Goal: Information Seeking & Learning: Learn about a topic

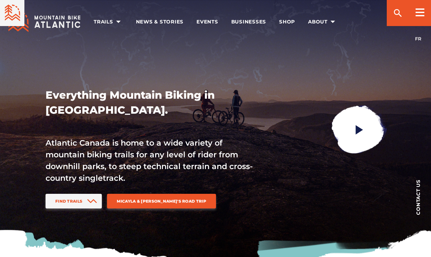
scroll to position [279, 0]
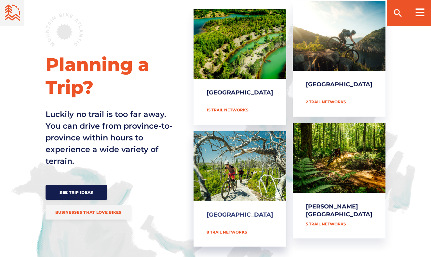
click at [253, 215] on link "[GEOGRAPHIC_DATA]" at bounding box center [240, 188] width 93 height 115
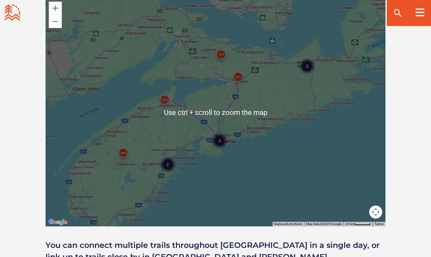
scroll to position [585, 0]
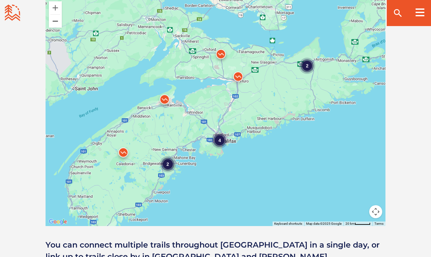
click at [55, 23] on button "Zoom out" at bounding box center [55, 21] width 13 height 13
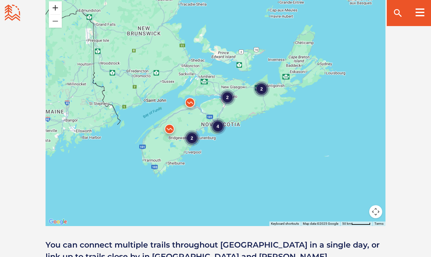
click at [55, 8] on button "Zoom in" at bounding box center [55, 7] width 13 height 13
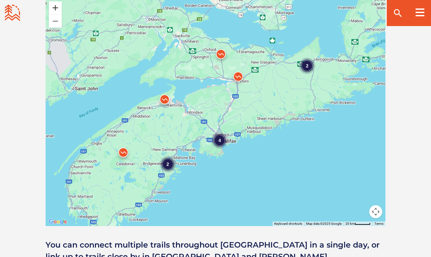
click at [55, 8] on button "Zoom in" at bounding box center [55, 7] width 13 height 13
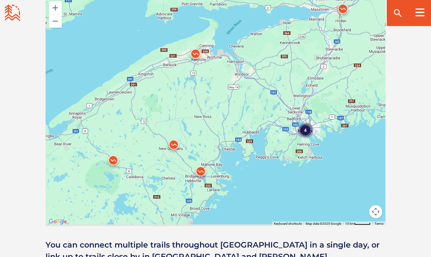
drag, startPoint x: 119, startPoint y: 170, endPoint x: 212, endPoint y: 118, distance: 106.3
click at [212, 118] on div "4 2" at bounding box center [216, 112] width 340 height 228
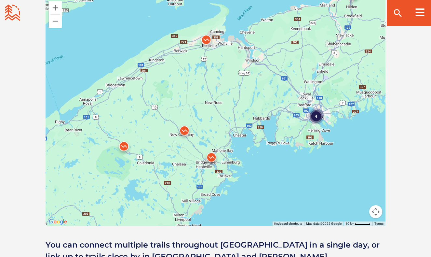
click at [214, 157] on img at bounding box center [211, 158] width 25 height 25
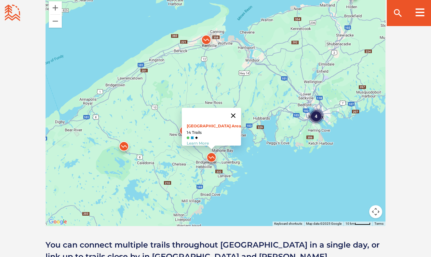
click at [230, 114] on button "Close" at bounding box center [233, 116] width 16 height 16
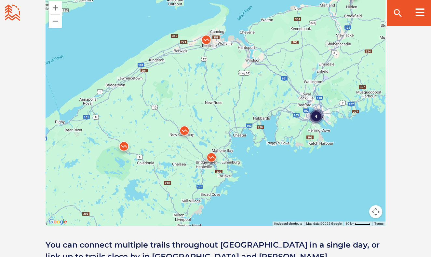
click at [183, 129] on img at bounding box center [184, 132] width 25 height 25
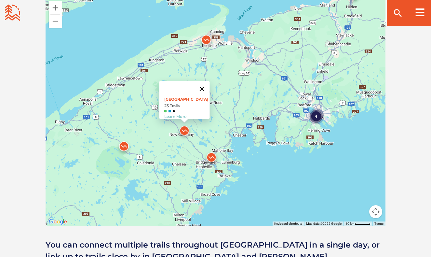
click at [205, 86] on button "Close" at bounding box center [202, 89] width 16 height 16
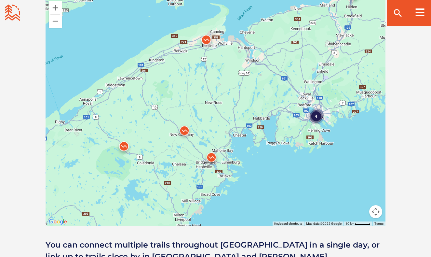
click at [124, 145] on img at bounding box center [124, 147] width 25 height 25
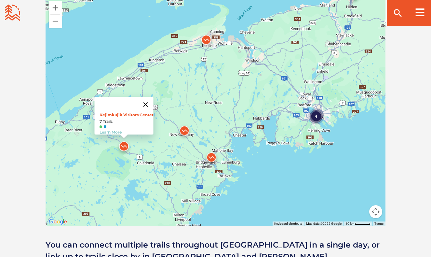
click at [150, 100] on button "Close" at bounding box center [146, 105] width 16 height 16
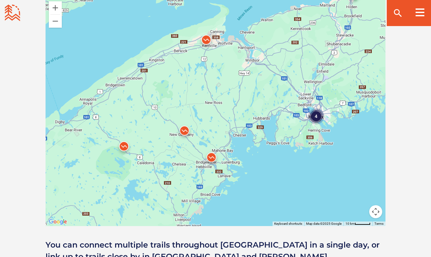
click at [211, 156] on img at bounding box center [211, 158] width 25 height 25
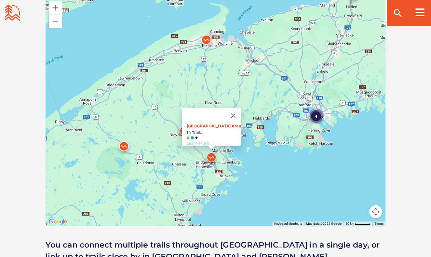
click at [205, 141] on link "Learn More" at bounding box center [198, 143] width 22 height 5
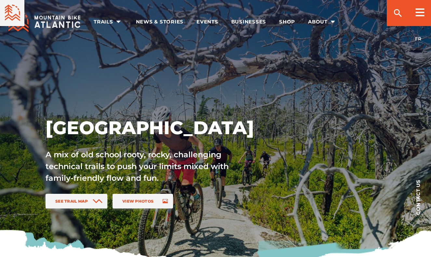
scroll to position [585, 0]
